Goal: Check status: Check status

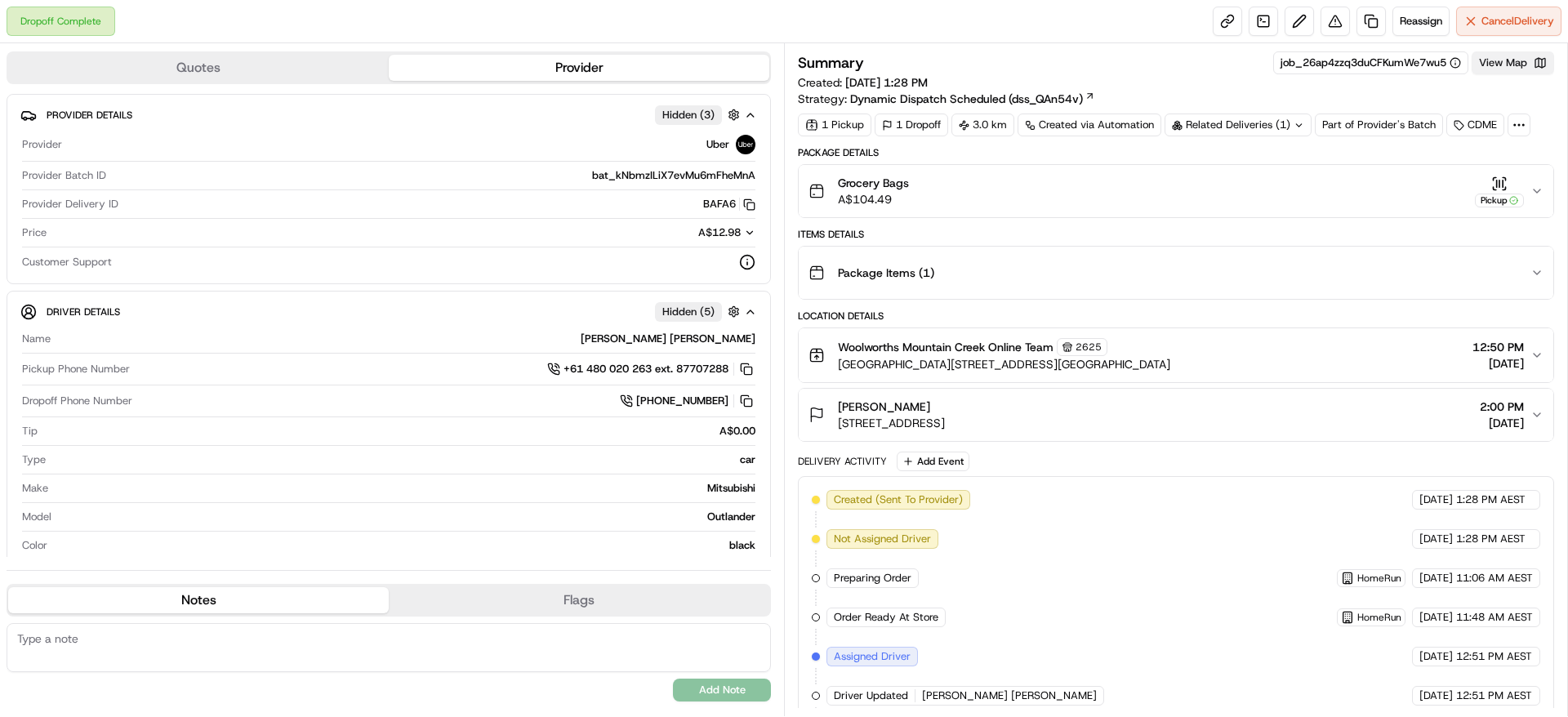
click at [1514, 67] on button "View Map" at bounding box center [1513, 63] width 83 height 23
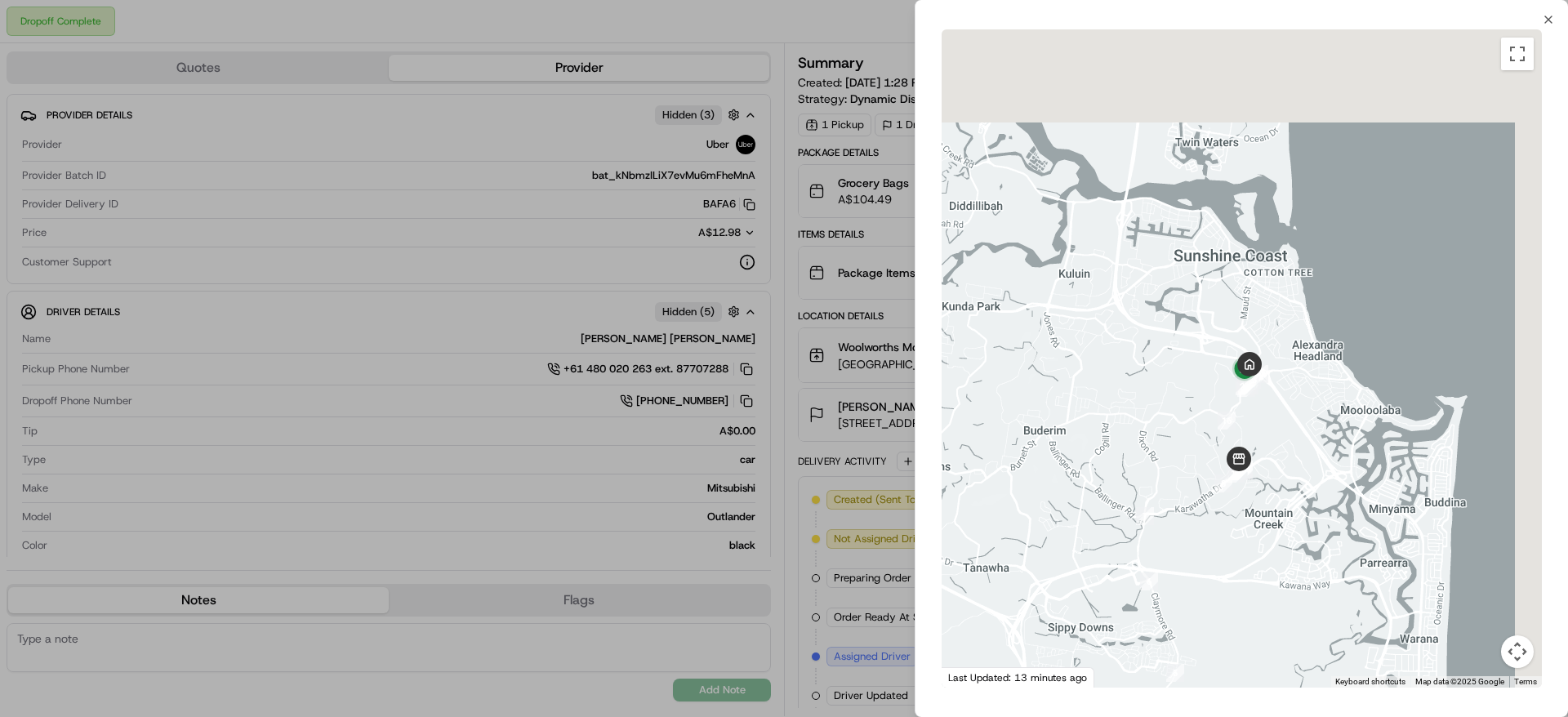
drag, startPoint x: 1351, startPoint y: 258, endPoint x: 1266, endPoint y: 455, distance: 214.6
click at [1266, 455] on div at bounding box center [1242, 358] width 600 height 658
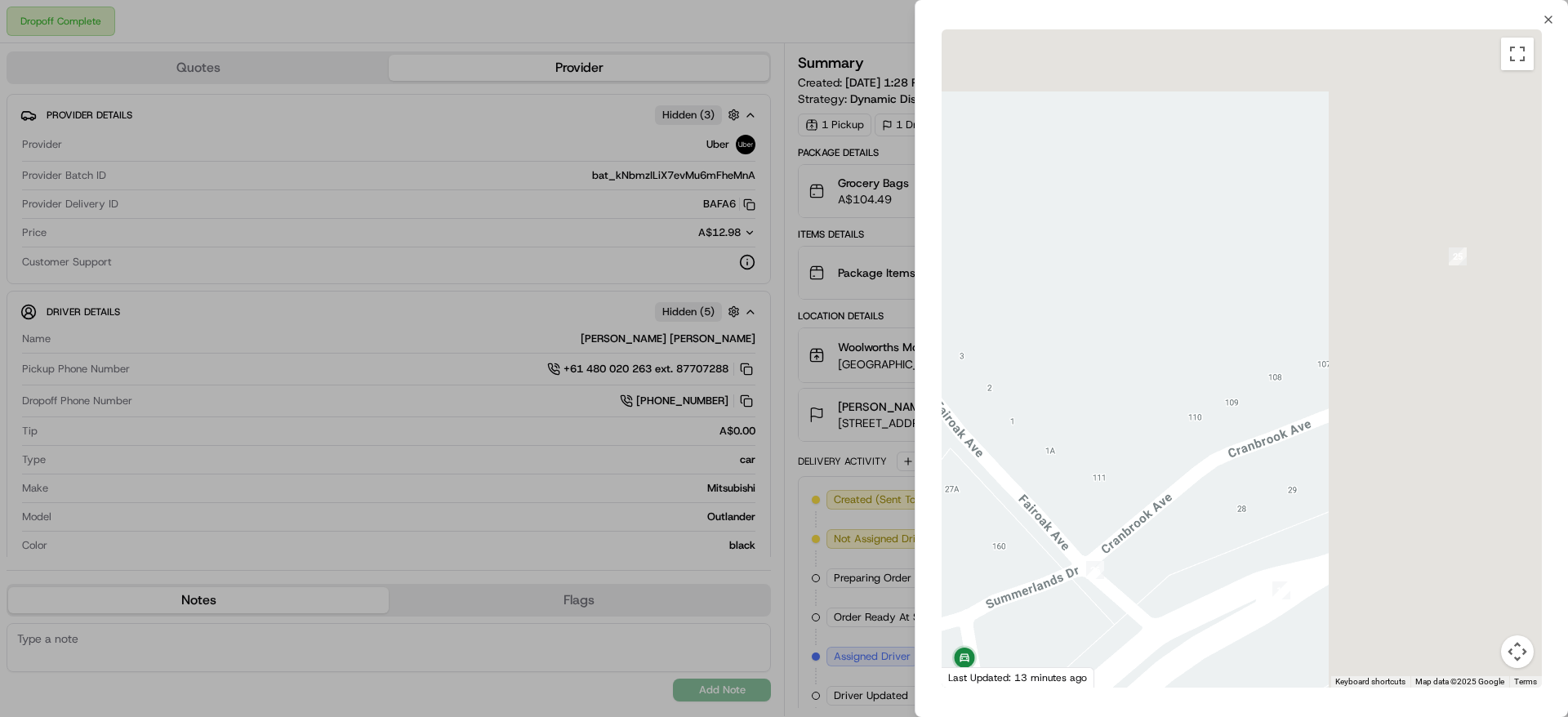
drag, startPoint x: 1348, startPoint y: 476, endPoint x: 1044, endPoint y: 712, distance: 384.9
click at [1044, 712] on div "Close To navigate the map with touch gestures double-tap and hold your finger o…" at bounding box center [1241, 358] width 654 height 717
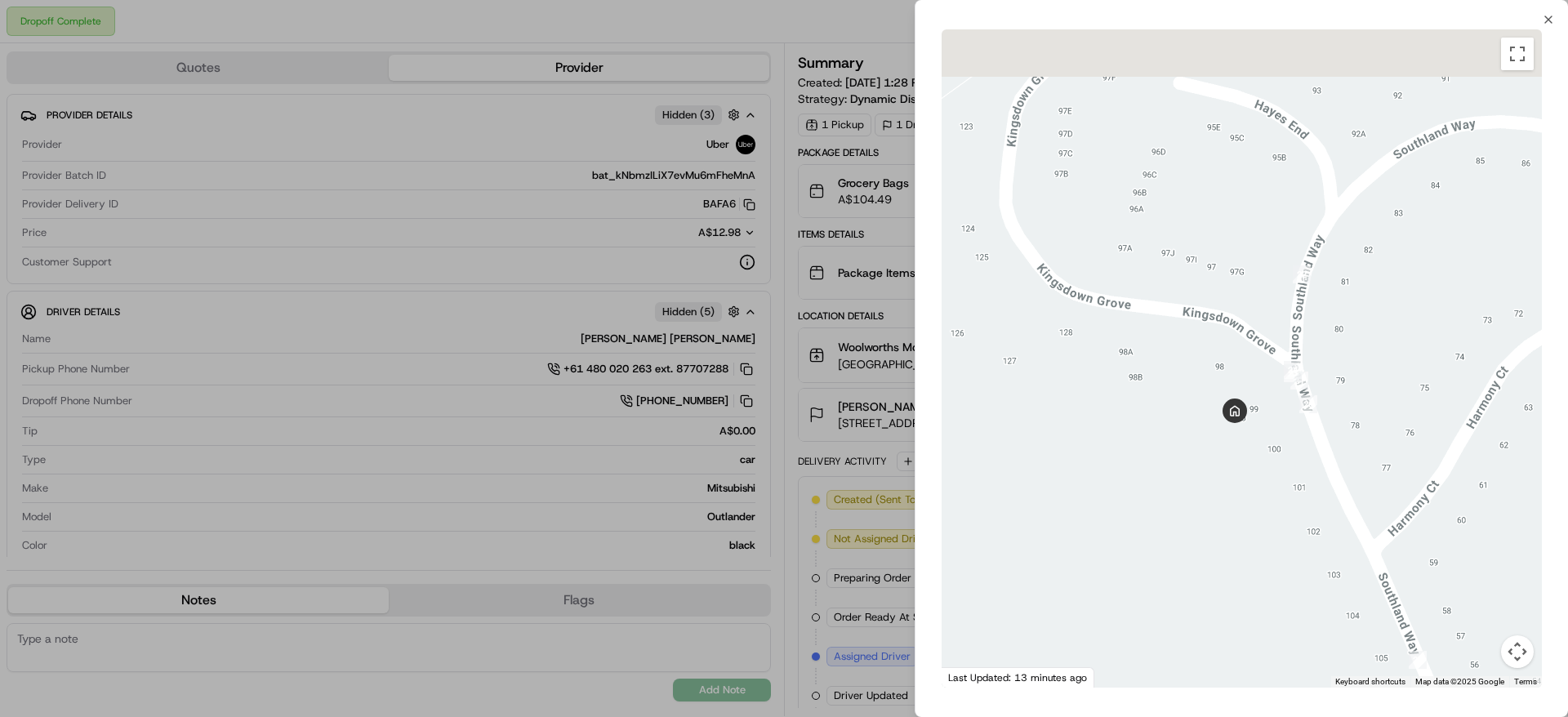
drag, startPoint x: 1139, startPoint y: 461, endPoint x: 1181, endPoint y: 578, distance: 124.3
click at [1181, 578] on div at bounding box center [1242, 358] width 600 height 658
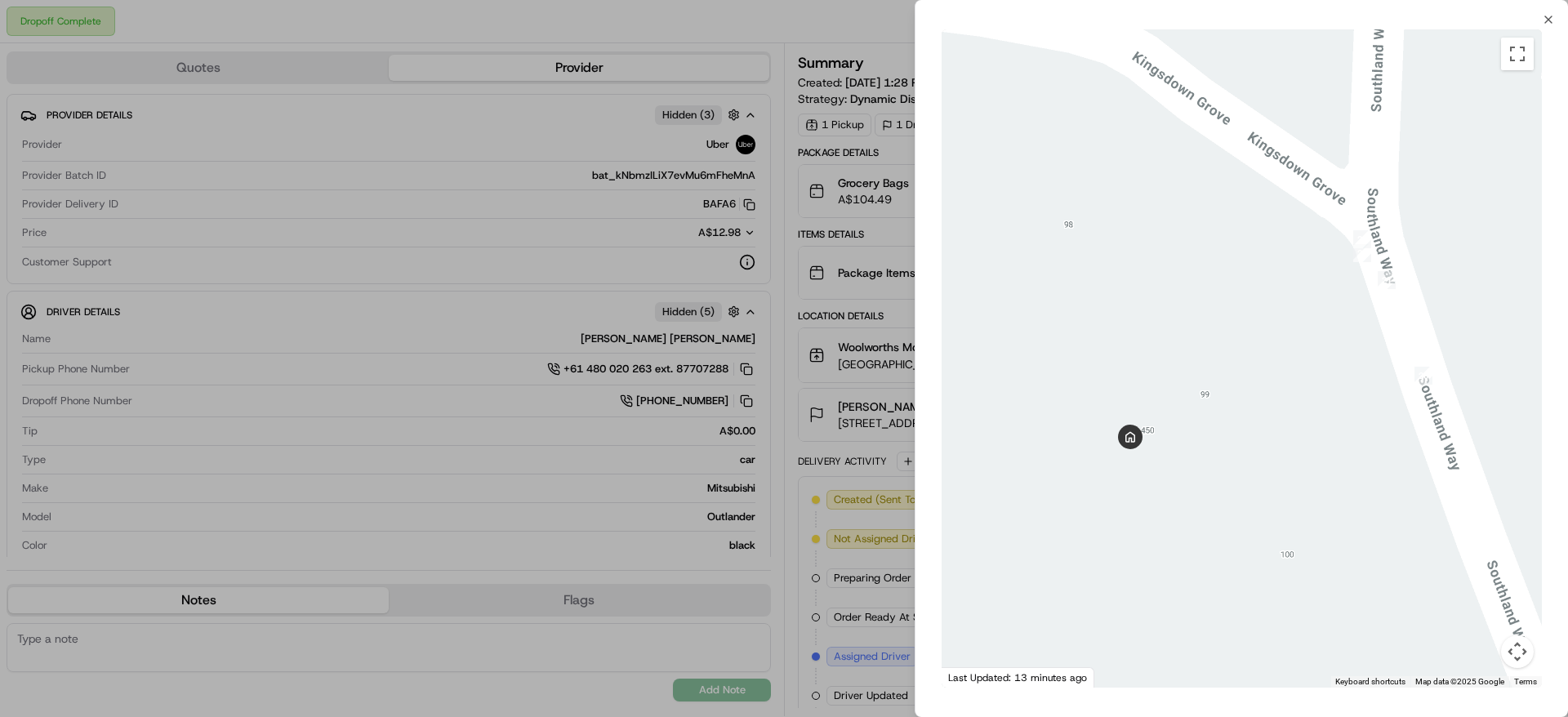
drag, startPoint x: 1113, startPoint y: 414, endPoint x: 1161, endPoint y: 373, distance: 63.1
click at [1161, 373] on div at bounding box center [1242, 358] width 600 height 658
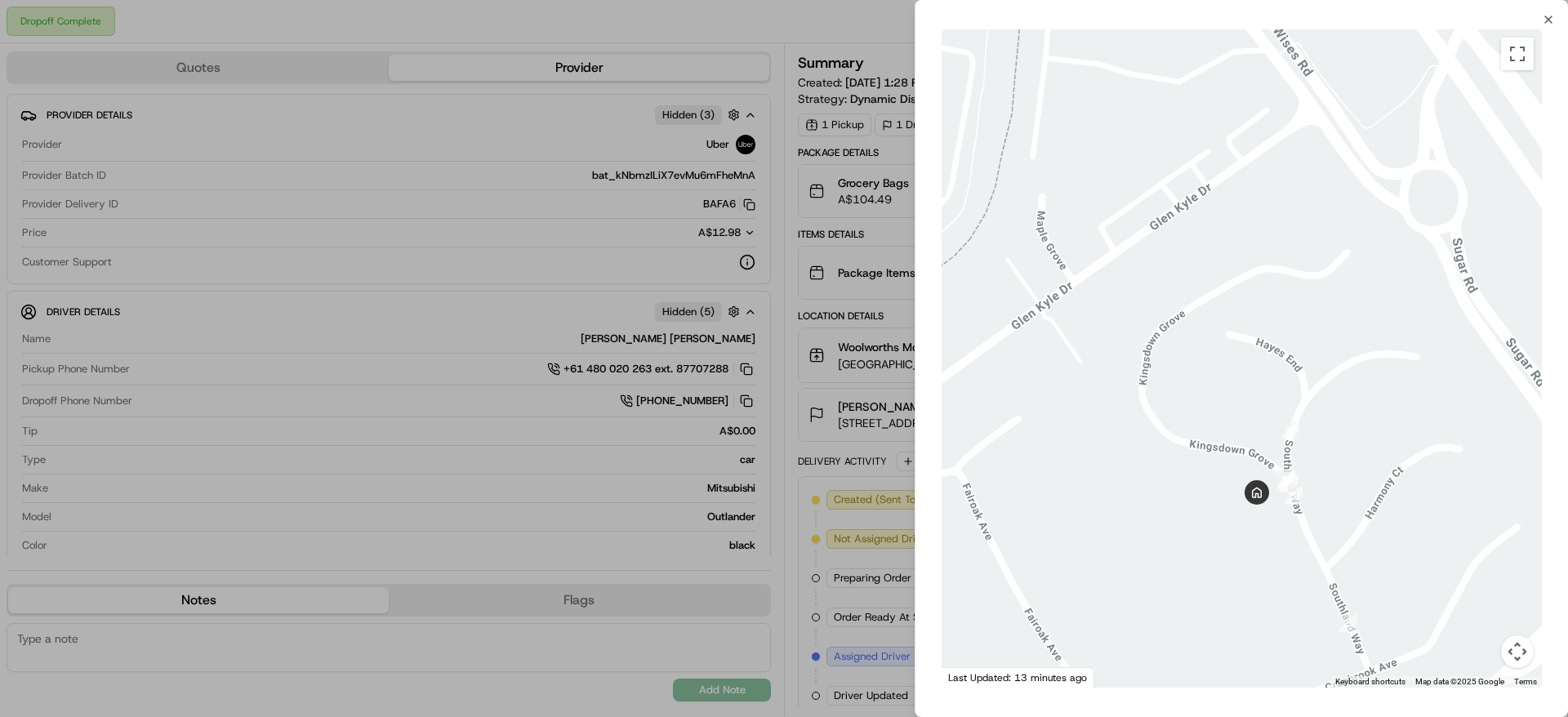
drag, startPoint x: 1296, startPoint y: 555, endPoint x: 1273, endPoint y: 221, distance: 334.8
click at [1273, 221] on div at bounding box center [1242, 358] width 600 height 658
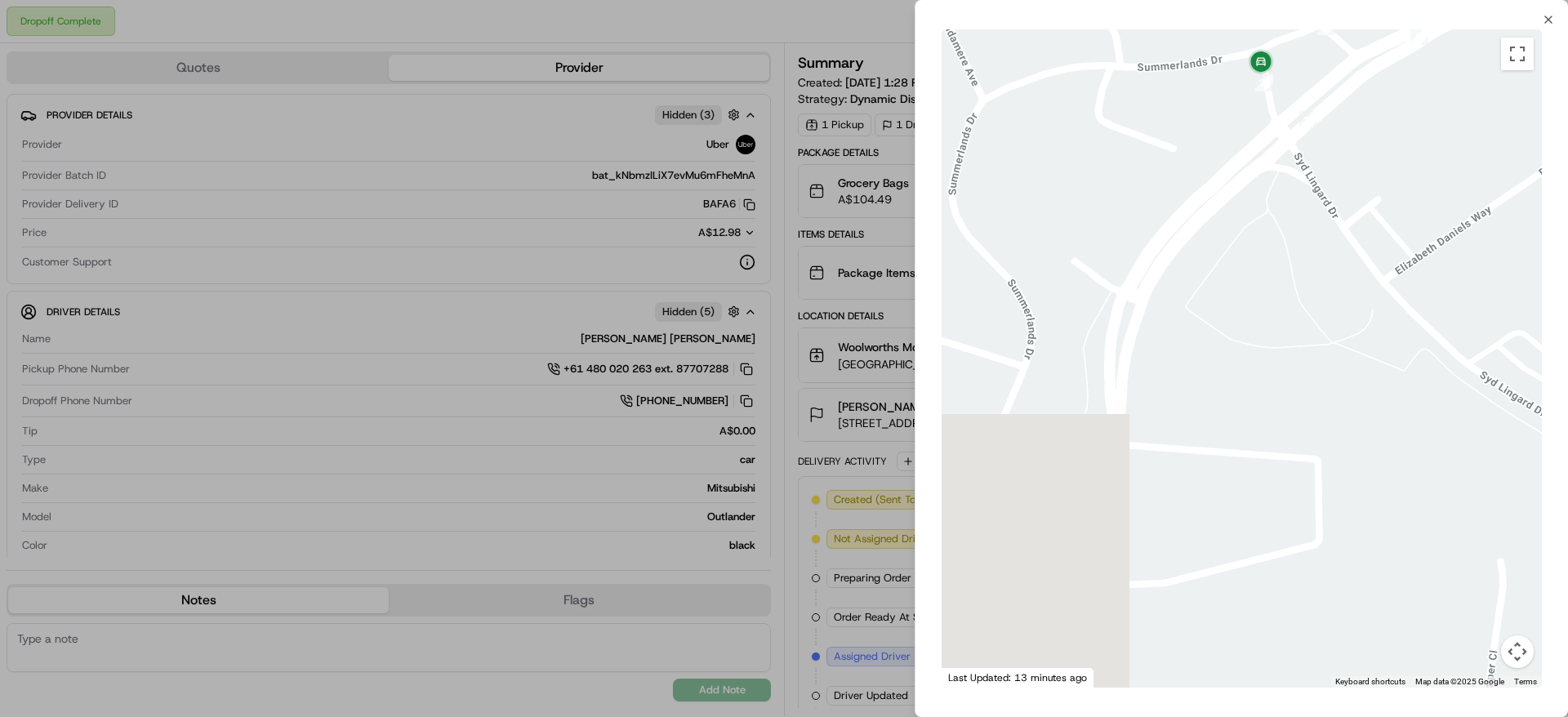
drag, startPoint x: 1388, startPoint y: 388, endPoint x: 1558, endPoint y: 774, distance: 421.8
click at [1558, 716] on html "Dropoff Complete Reassign Cancel Delivery Quotes Provider Provider Details Hidd…" at bounding box center [784, 358] width 1568 height 717
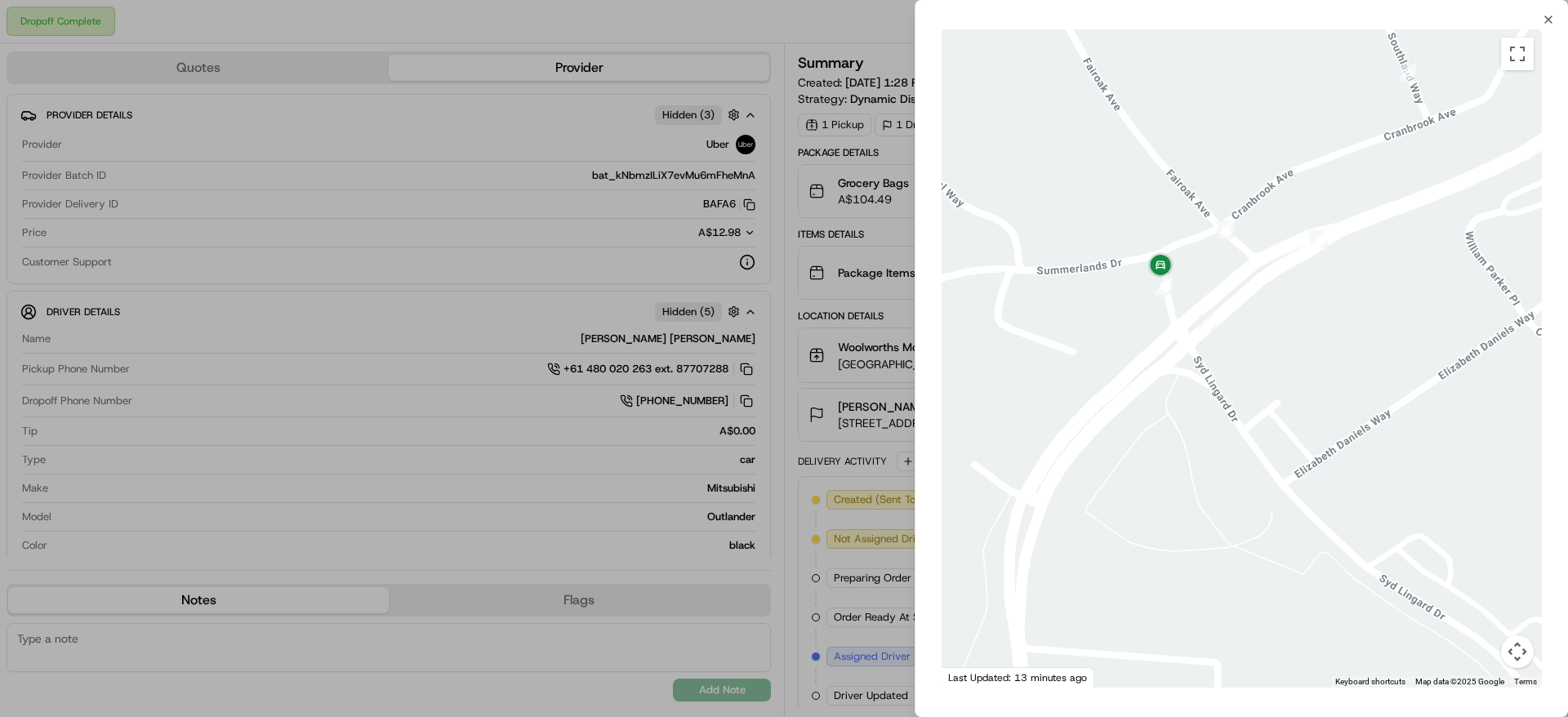
drag, startPoint x: 1345, startPoint y: 536, endPoint x: 1373, endPoint y: 580, distance: 52.2
click at [1373, 580] on div at bounding box center [1242, 358] width 600 height 658
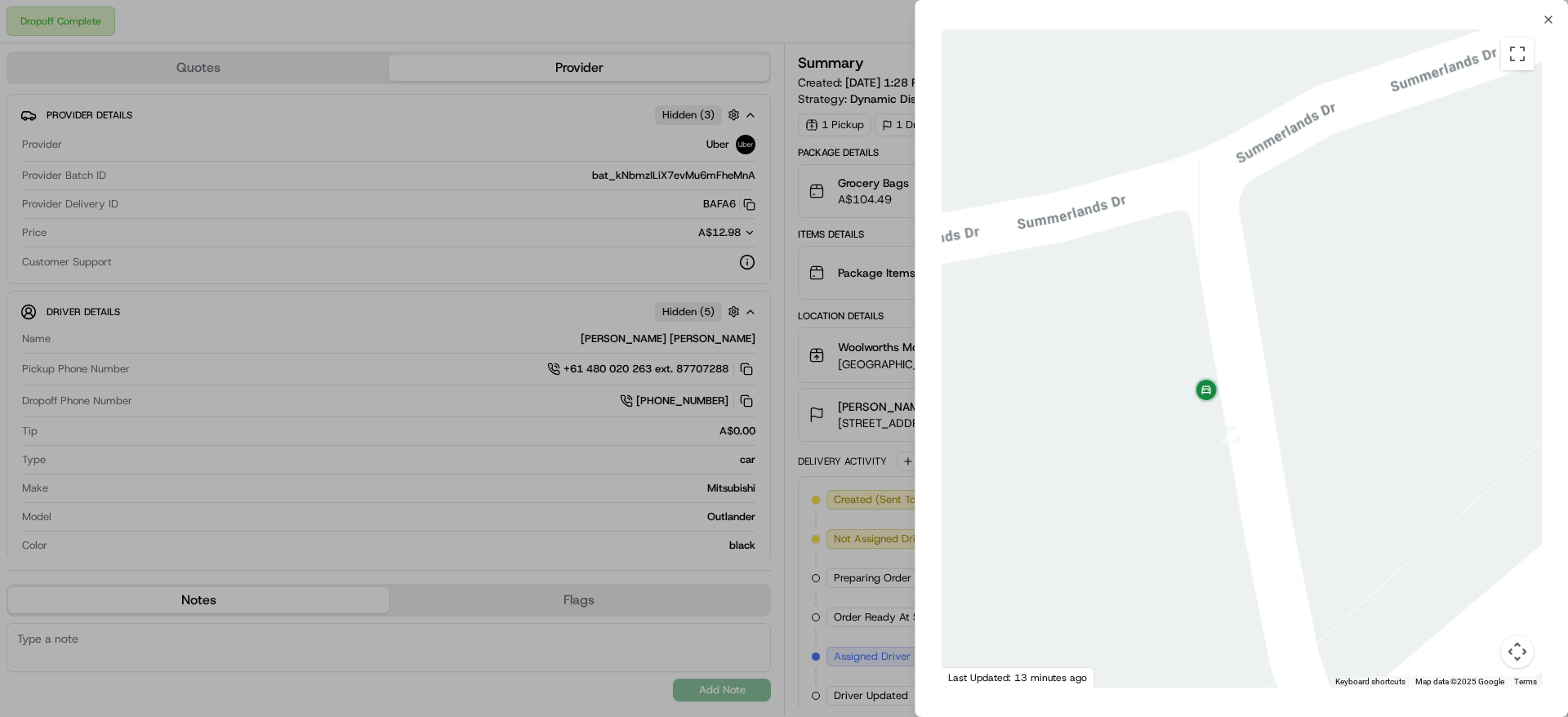
click at [824, 433] on div at bounding box center [784, 358] width 1568 height 717
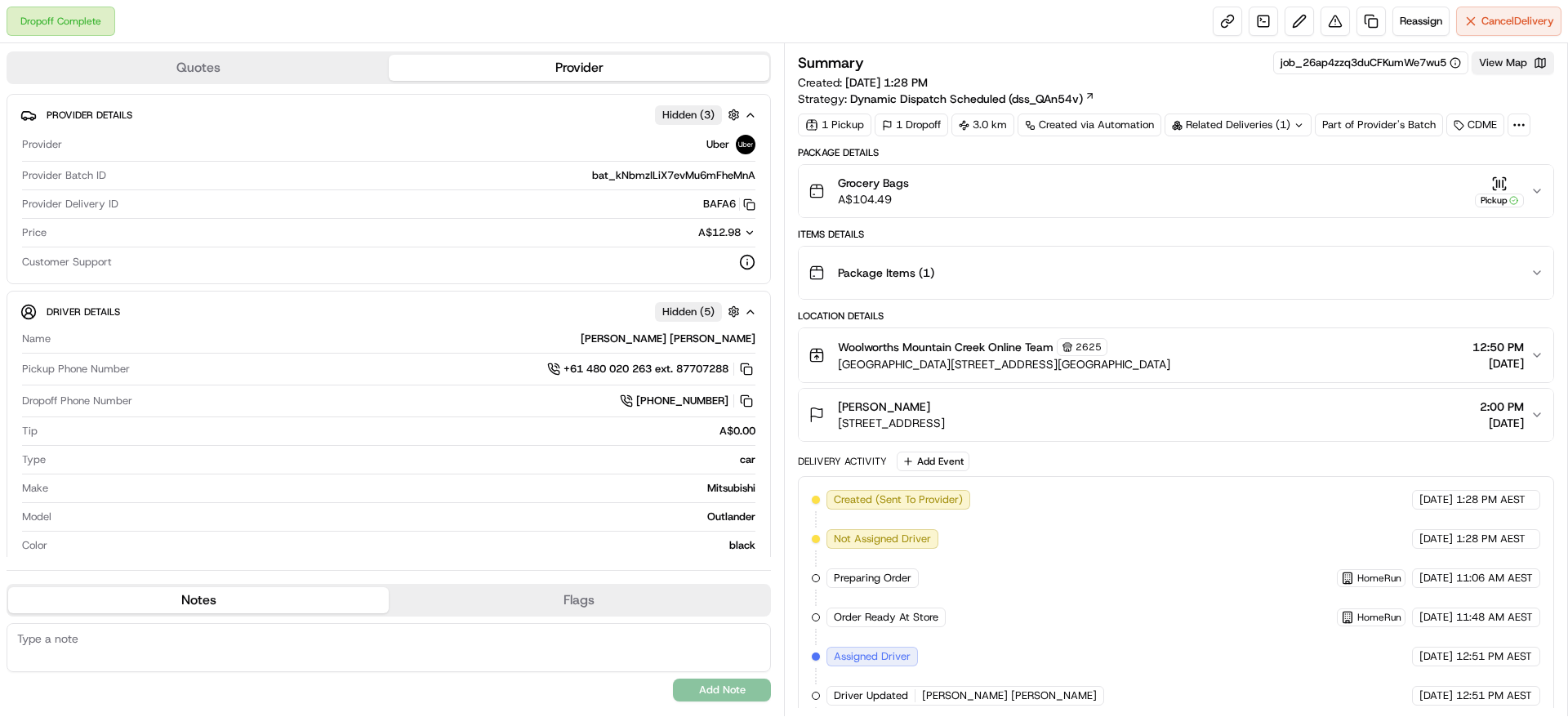
click at [1519, 74] on button "View Map" at bounding box center [1513, 63] width 83 height 23
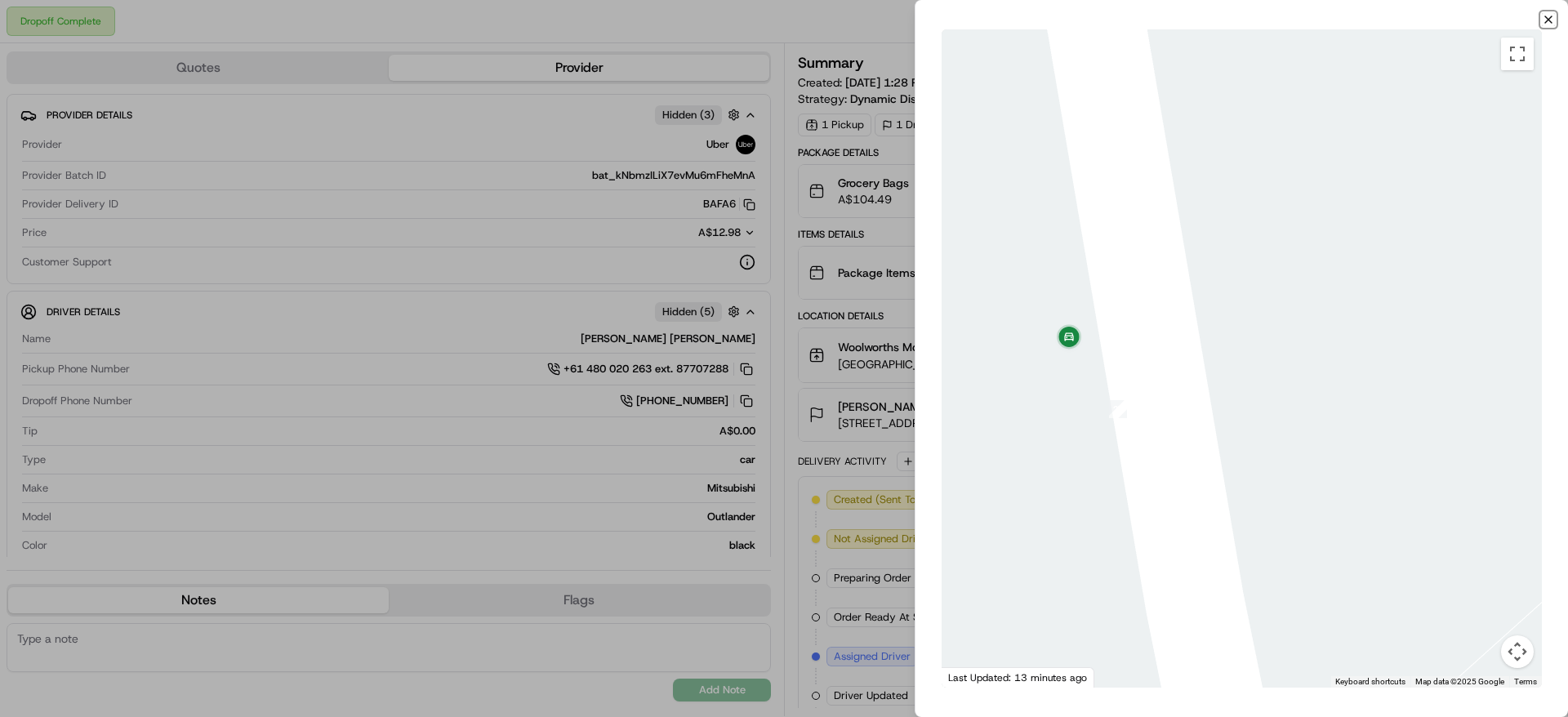
click at [1546, 20] on icon "button" at bounding box center [1548, 19] width 13 height 13
